Goal: Find specific page/section: Find specific page/section

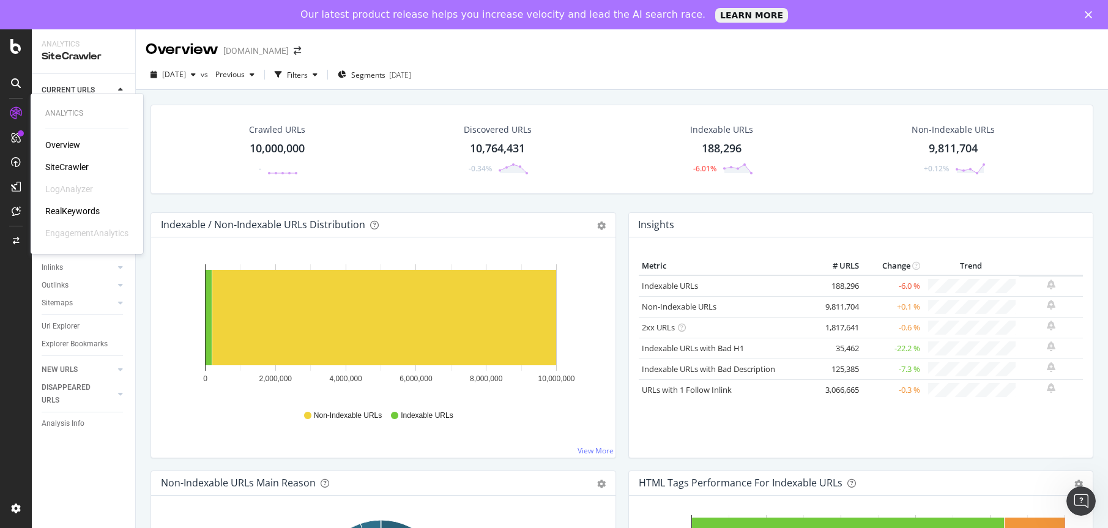
click at [69, 169] on div "SiteCrawler" at bounding box center [66, 167] width 43 height 12
